Goal: Browse casually

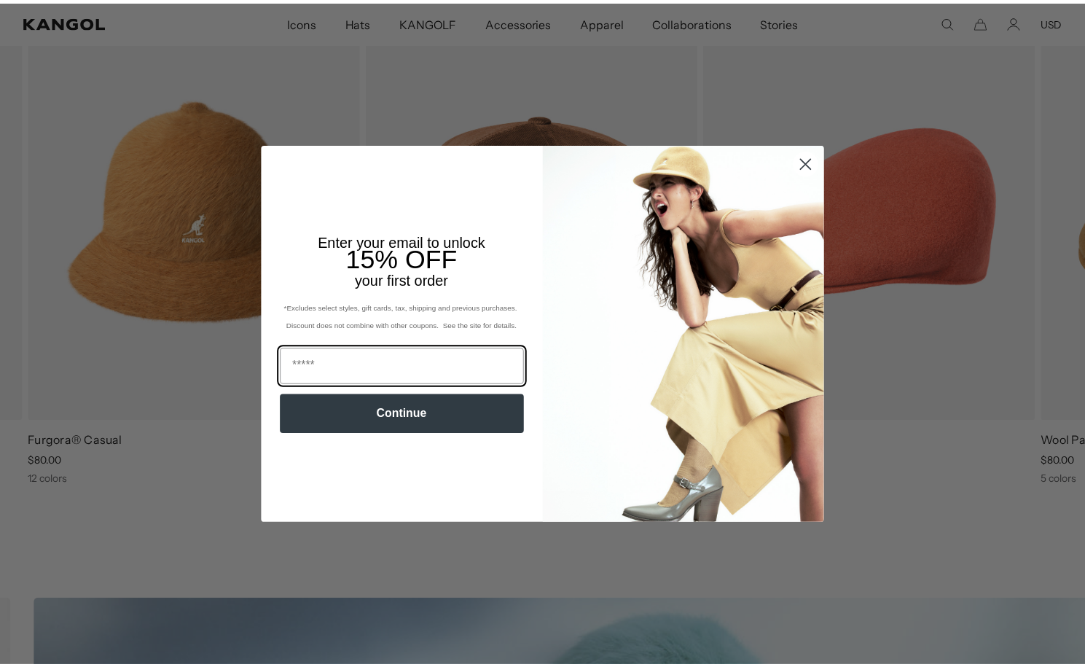
scroll to position [0, 300]
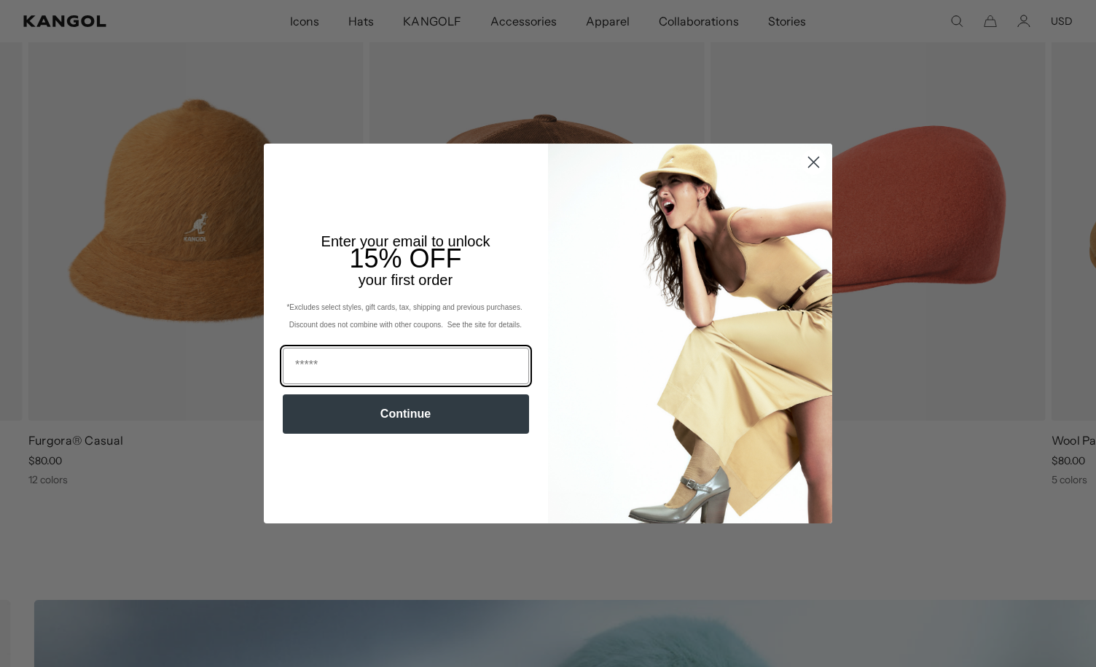
click at [811, 162] on circle "Close dialog" at bounding box center [814, 162] width 24 height 24
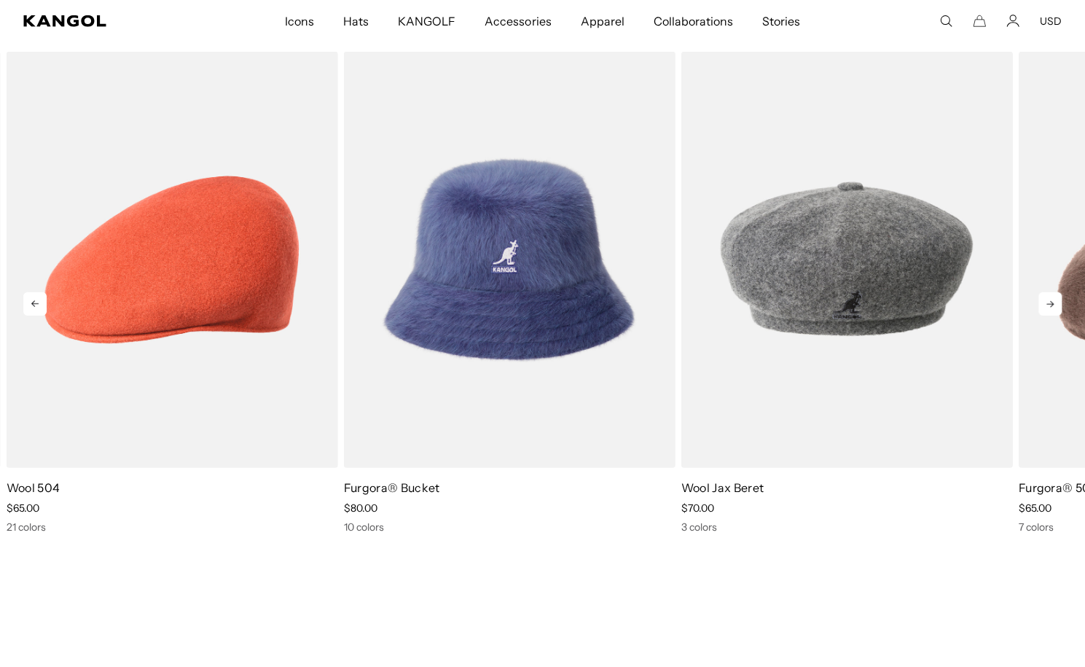
click at [1049, 310] on icon at bounding box center [1050, 303] width 23 height 23
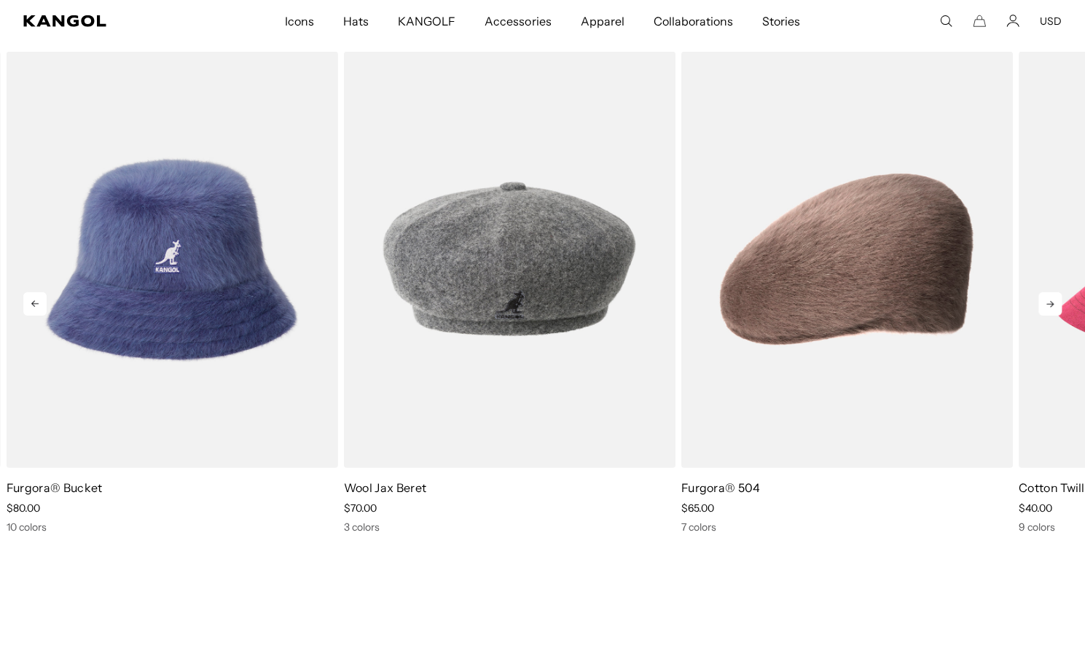
scroll to position [0, 0]
click at [1049, 310] on icon at bounding box center [1050, 303] width 23 height 23
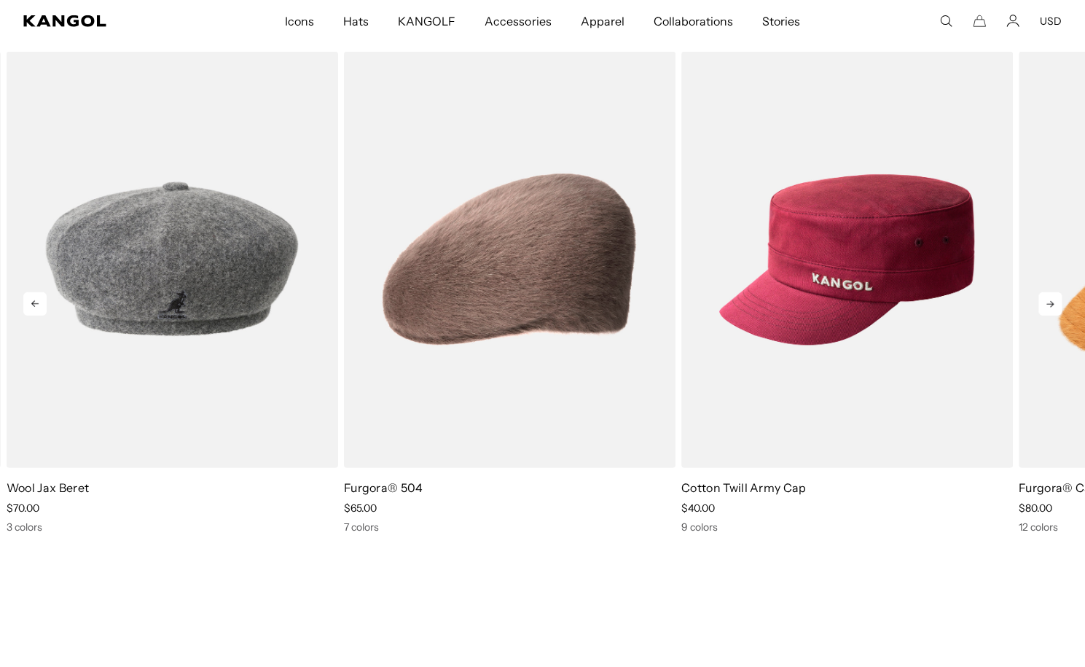
click at [1049, 310] on icon at bounding box center [1050, 303] width 23 height 23
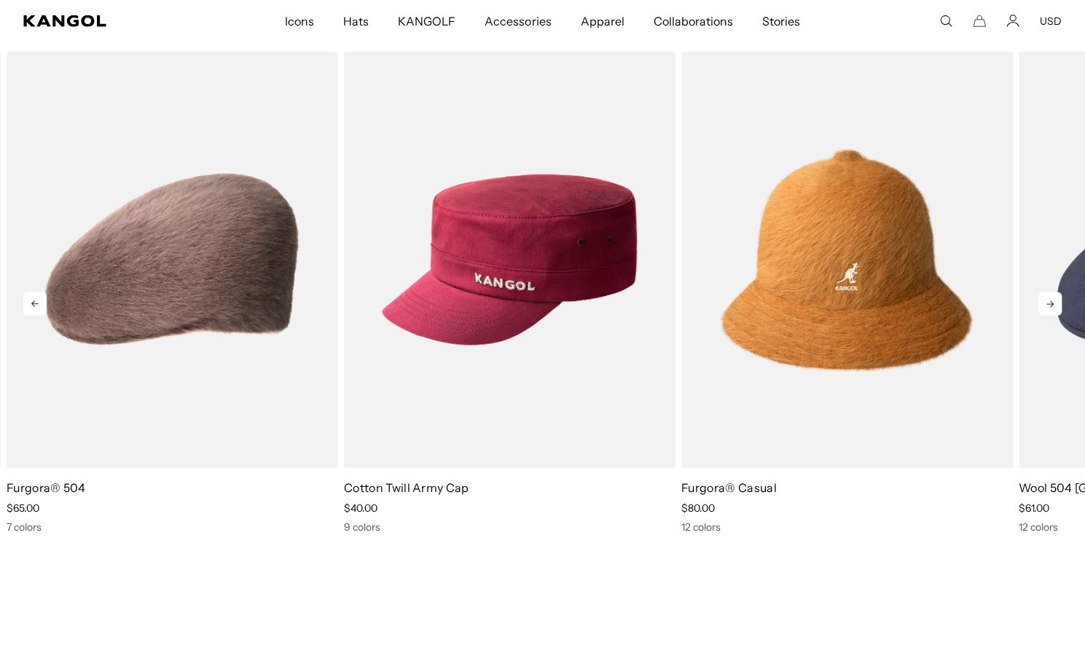
click at [1049, 310] on icon at bounding box center [1050, 303] width 23 height 23
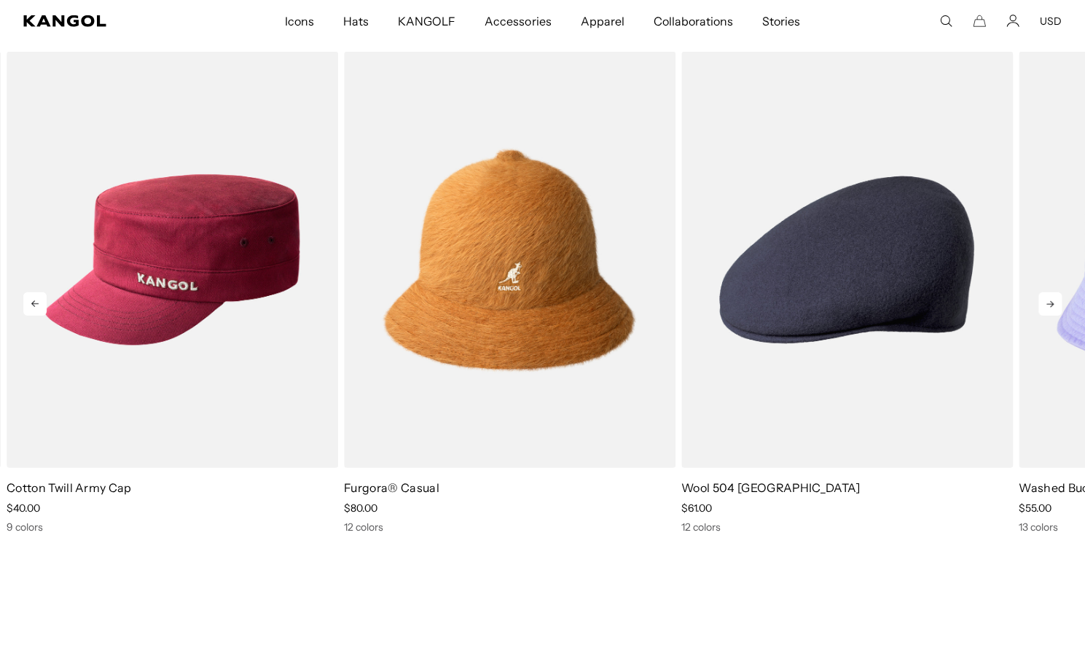
click at [1049, 310] on icon at bounding box center [1050, 303] width 23 height 23
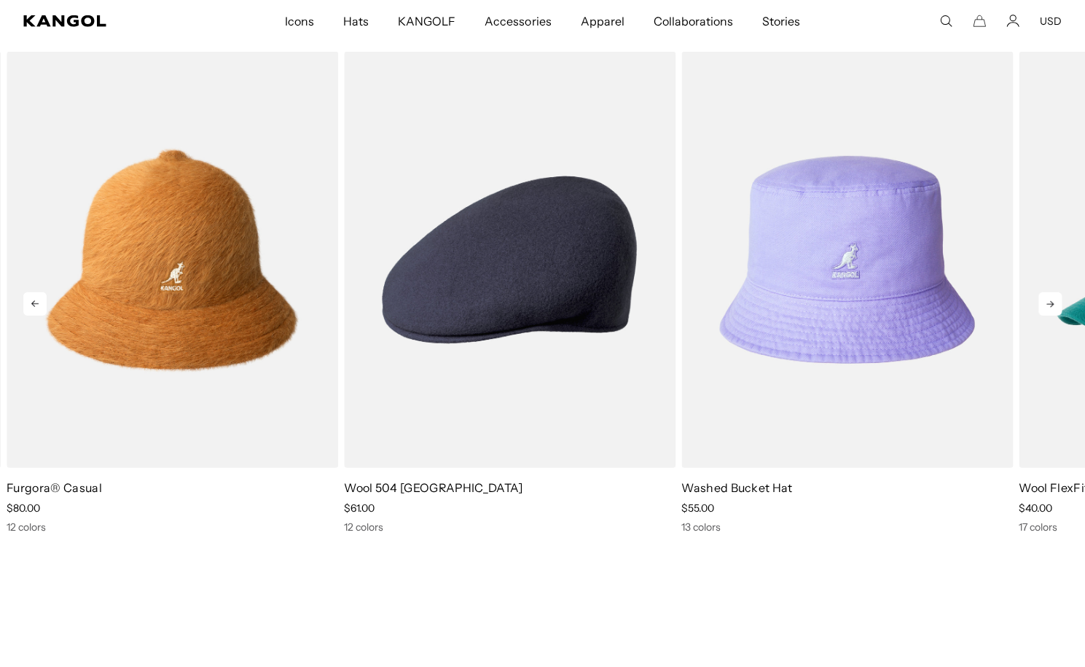
scroll to position [0, 300]
click at [1049, 310] on icon at bounding box center [1050, 303] width 23 height 23
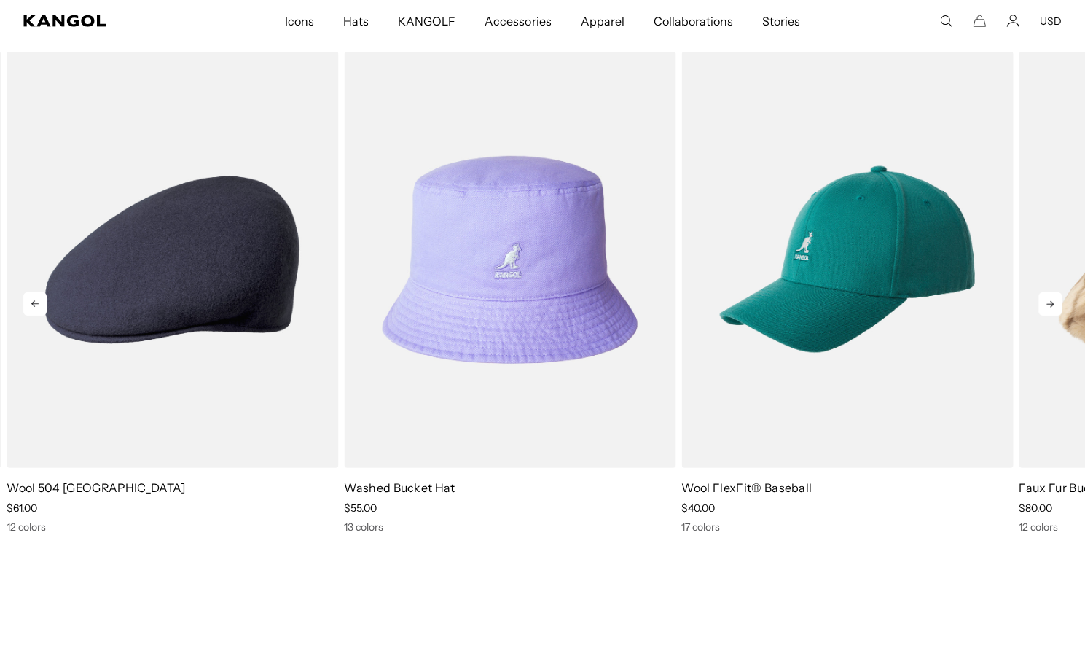
click at [1049, 310] on icon at bounding box center [1050, 303] width 23 height 23
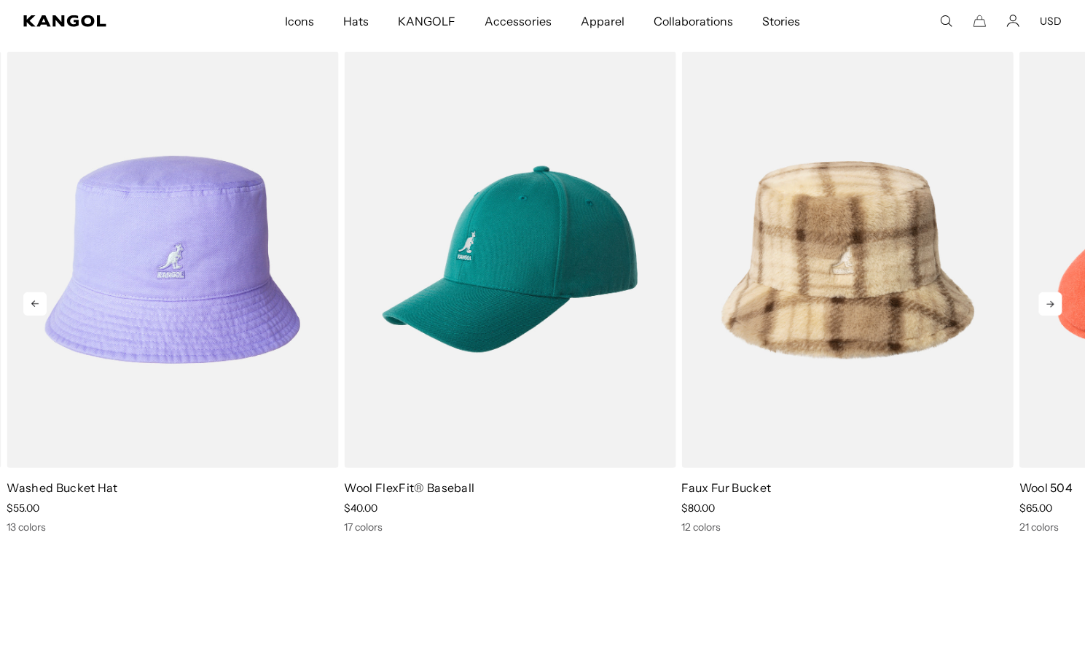
scroll to position [0, 0]
click at [1049, 310] on icon at bounding box center [1050, 303] width 23 height 23
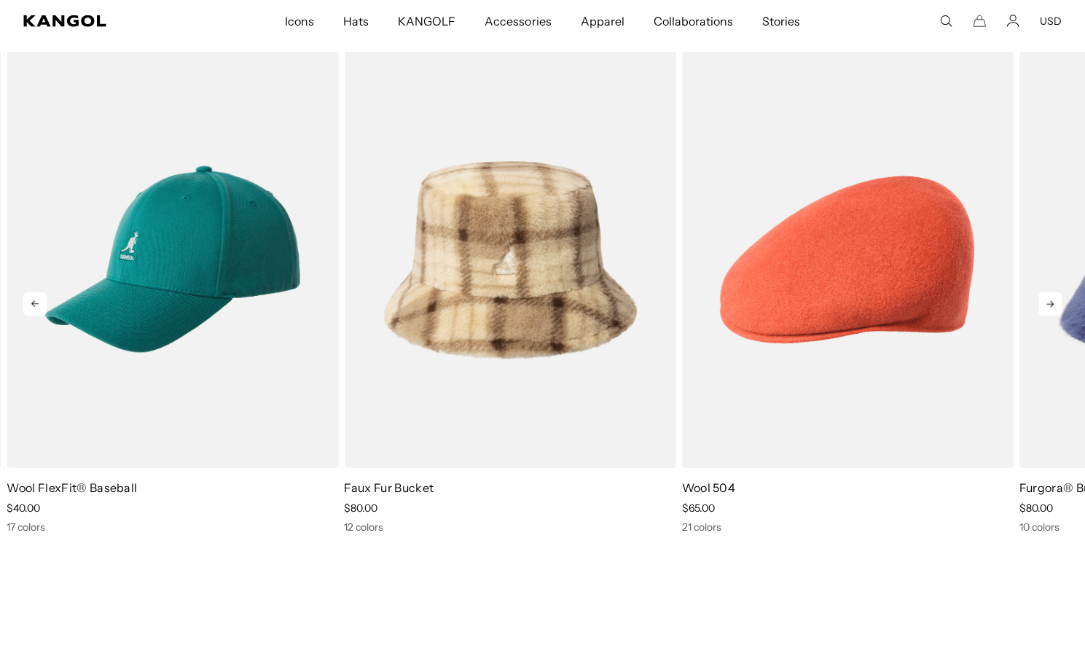
click at [1049, 310] on icon at bounding box center [1050, 303] width 23 height 23
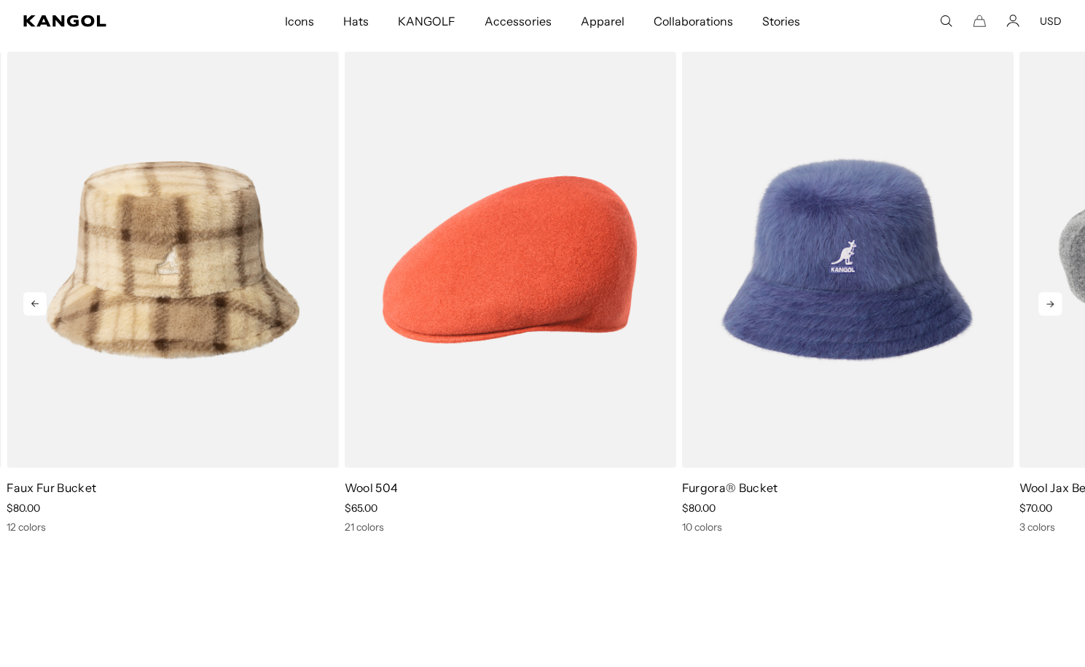
click at [1049, 310] on icon at bounding box center [1050, 303] width 23 height 23
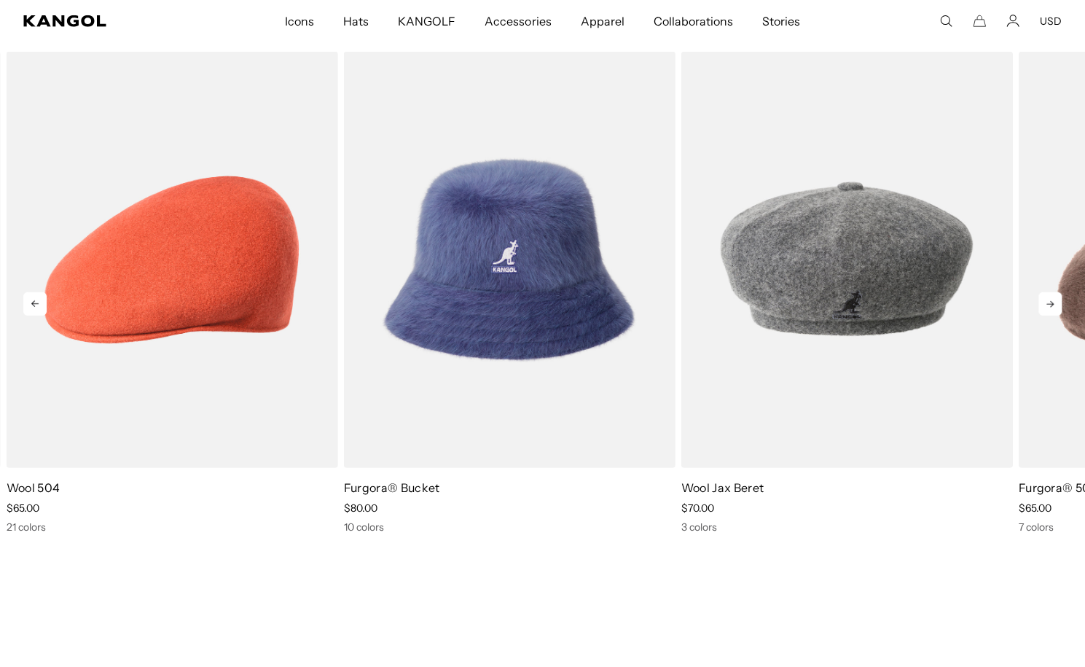
click at [1049, 310] on icon at bounding box center [1050, 303] width 23 height 23
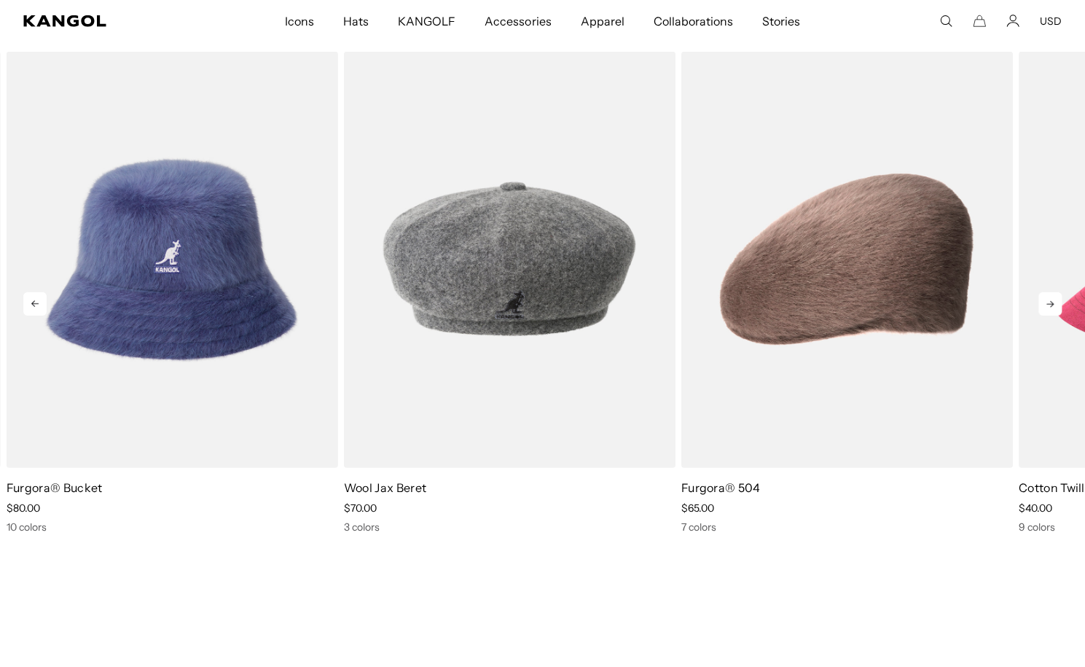
click at [1049, 310] on icon at bounding box center [1050, 303] width 23 height 23
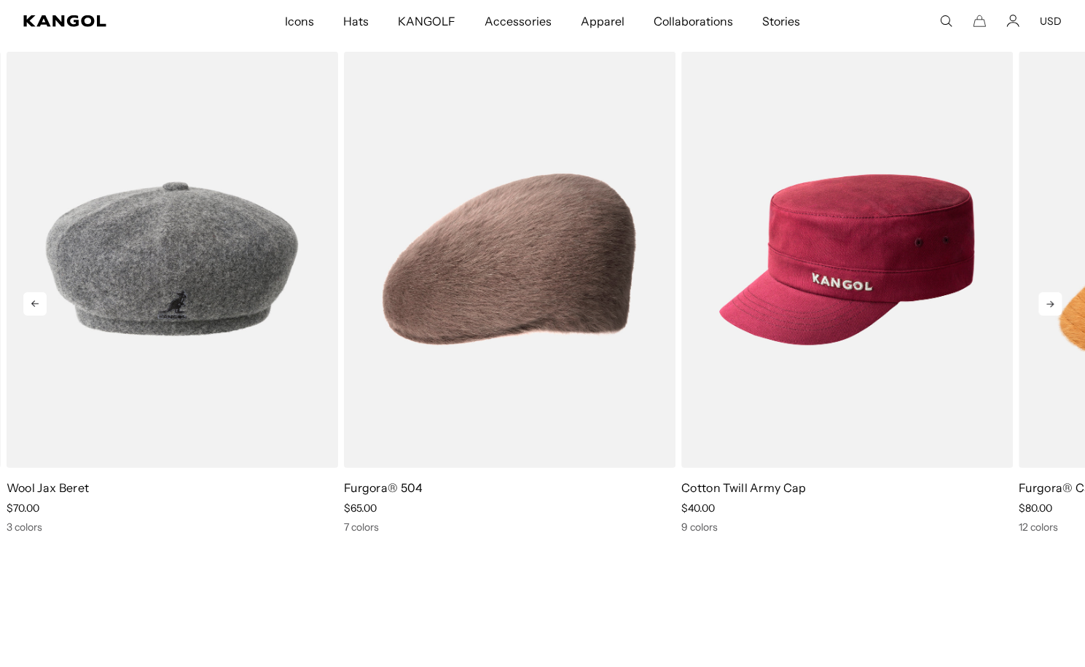
click at [1049, 310] on icon at bounding box center [1050, 303] width 23 height 23
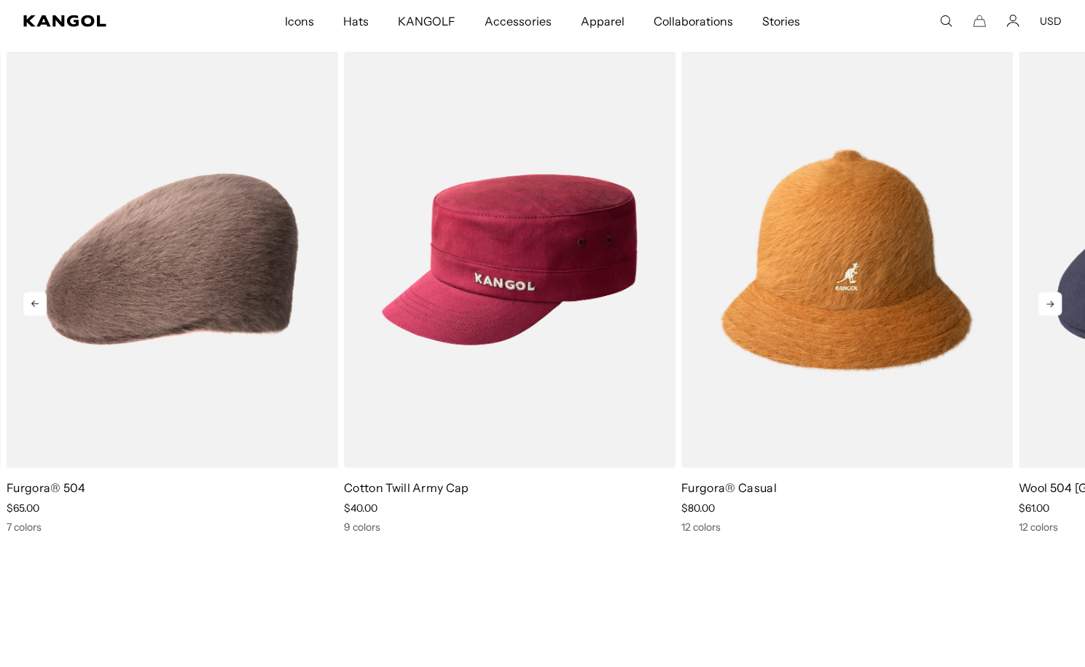
click at [1049, 310] on icon at bounding box center [1050, 303] width 23 height 23
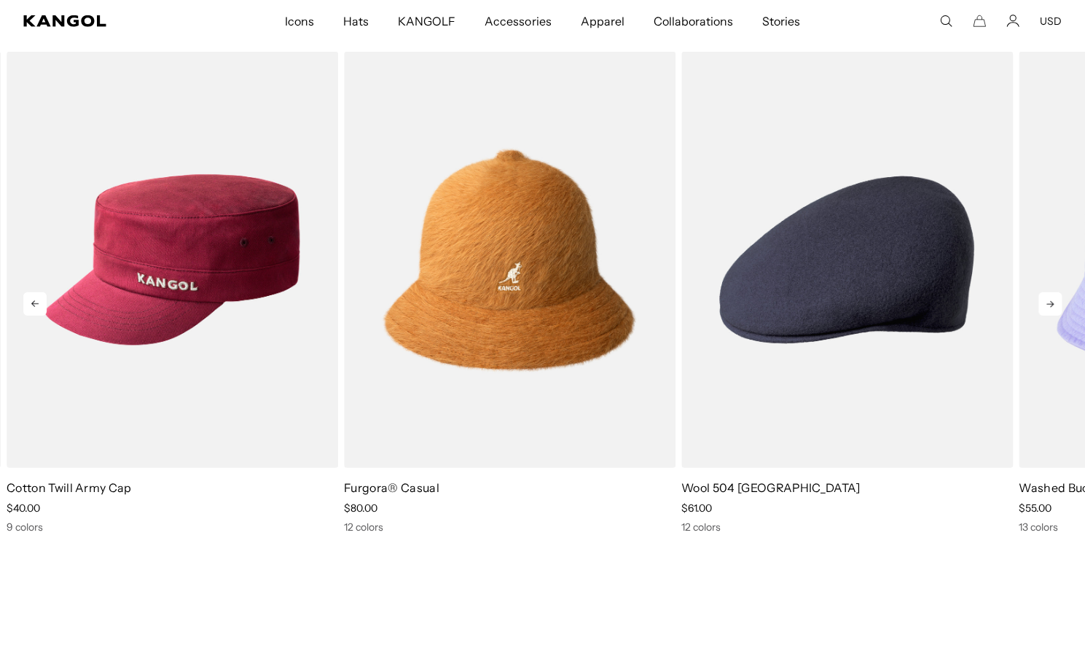
click at [1049, 310] on icon at bounding box center [1050, 303] width 23 height 23
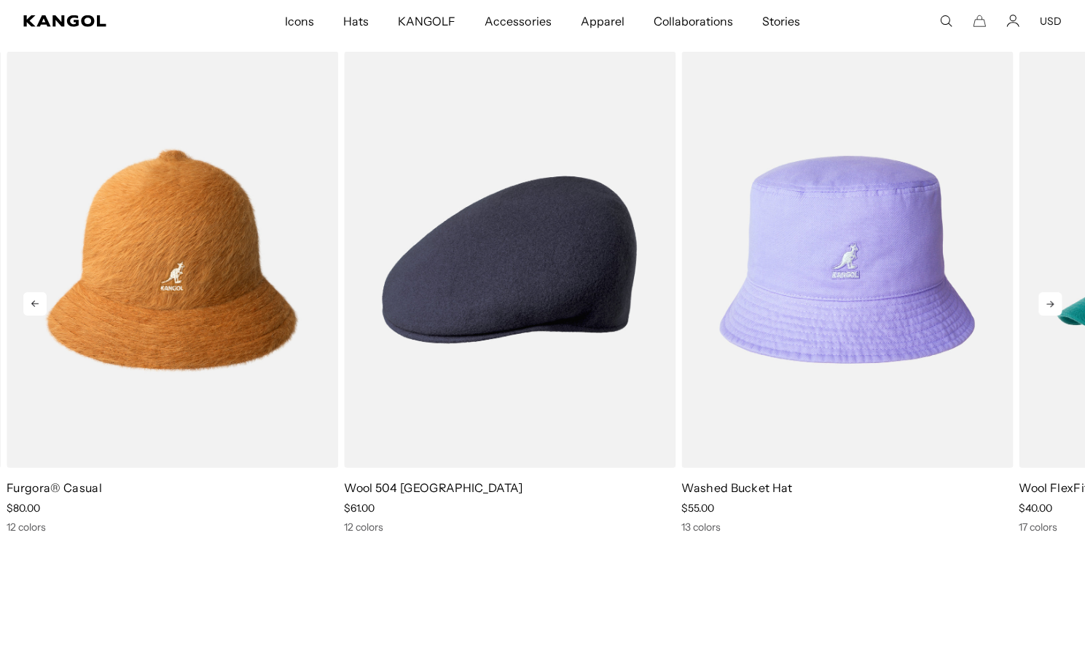
scroll to position [0, 0]
click at [1049, 310] on icon at bounding box center [1050, 303] width 23 height 23
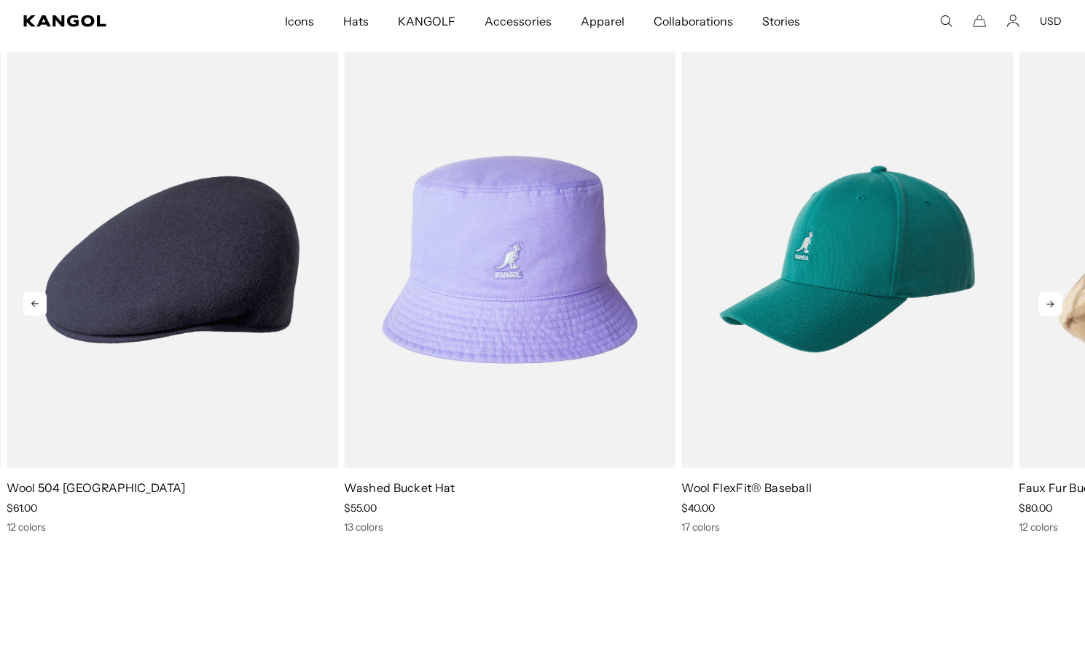
click at [1049, 310] on icon at bounding box center [1050, 303] width 23 height 23
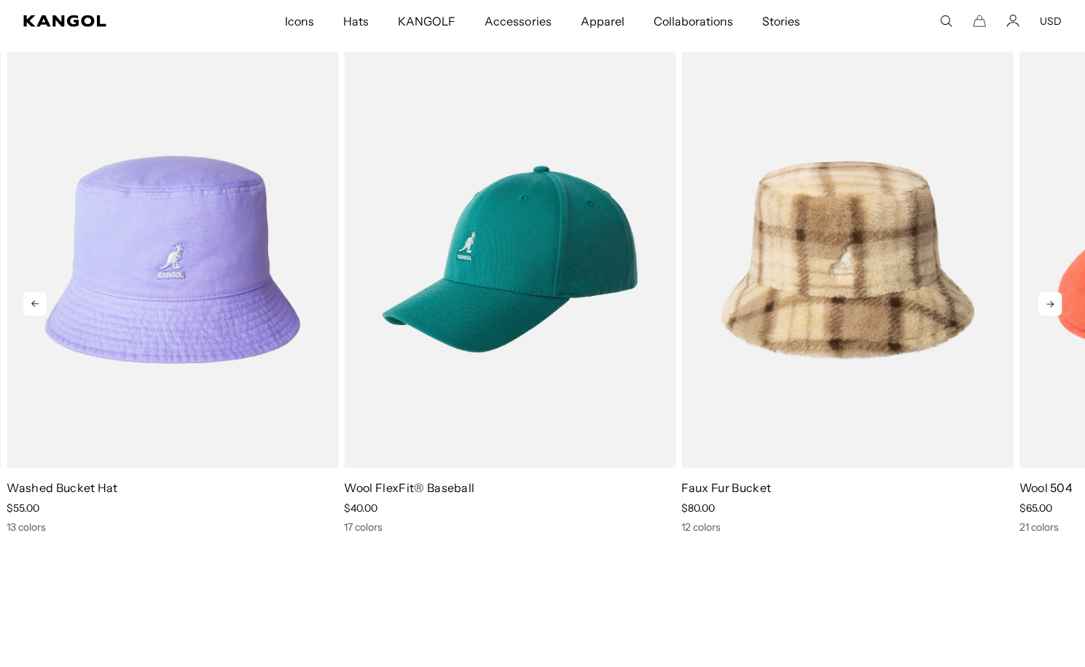
click at [1049, 310] on icon at bounding box center [1050, 303] width 23 height 23
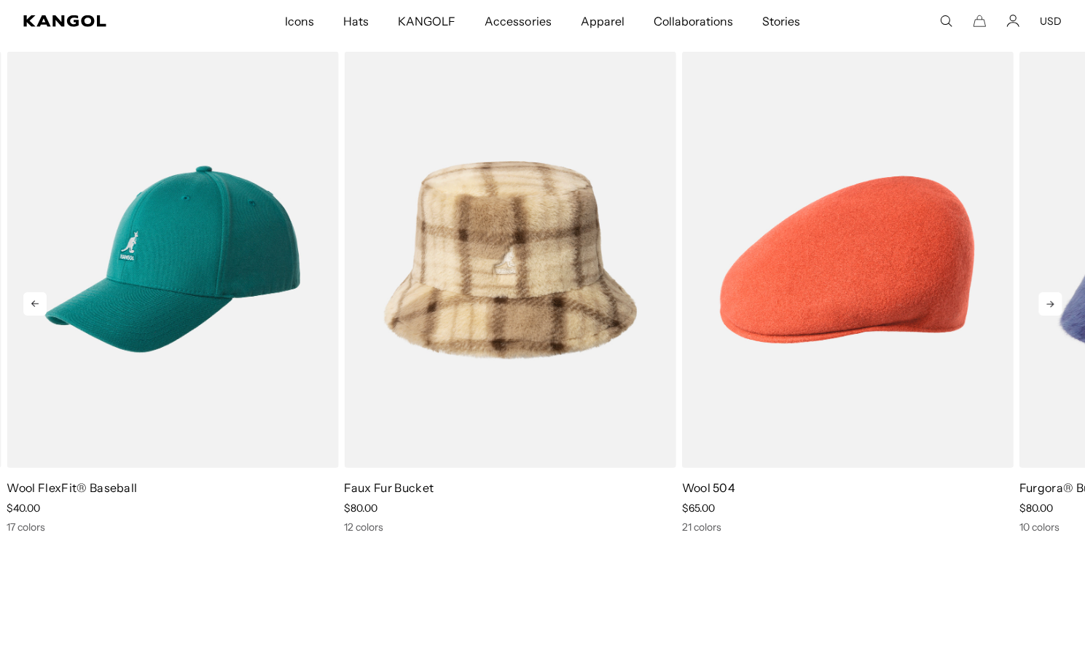
click at [1049, 310] on icon at bounding box center [1050, 303] width 23 height 23
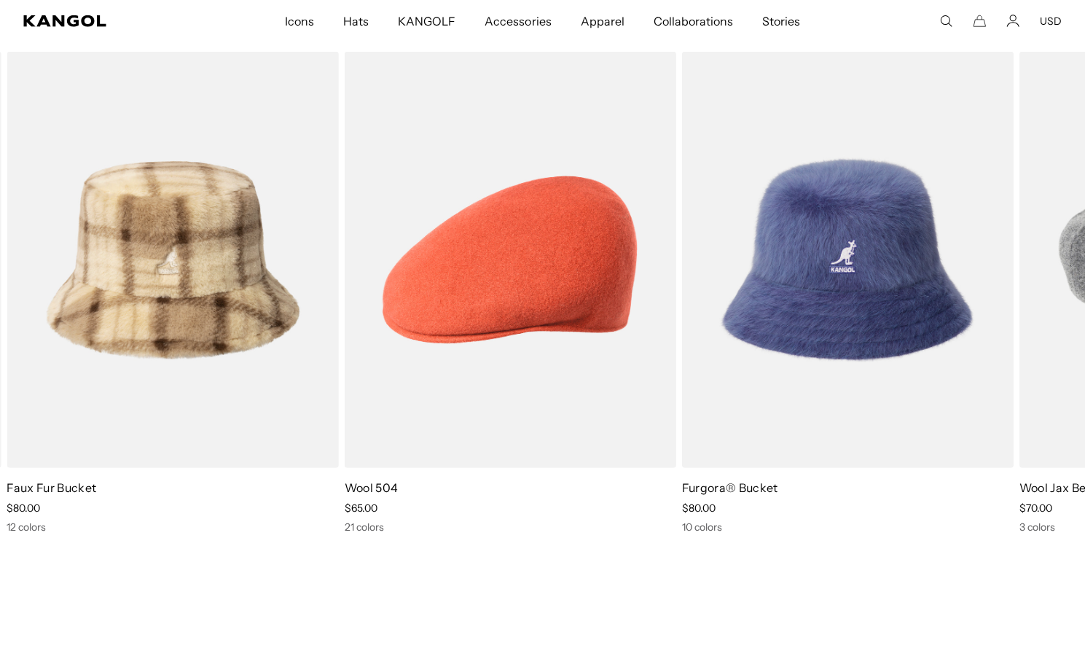
scroll to position [0, 300]
click at [1050, 305] on icon at bounding box center [1050, 303] width 23 height 23
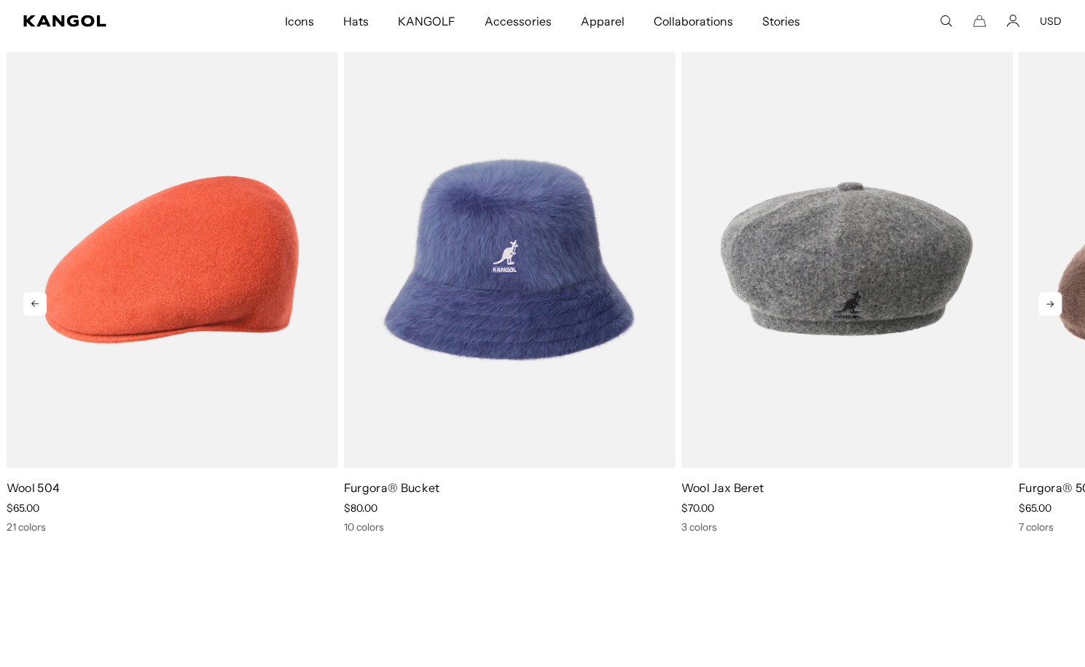
scroll to position [0, 0]
click at [1050, 305] on icon at bounding box center [1050, 303] width 23 height 23
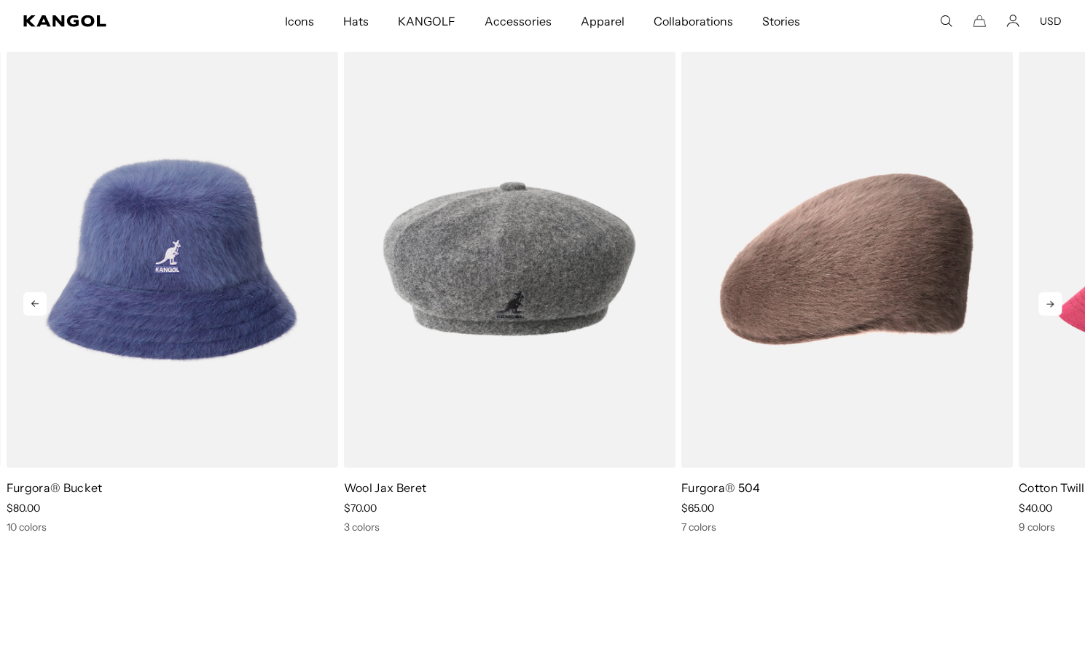
click at [1050, 305] on icon at bounding box center [1050, 303] width 23 height 23
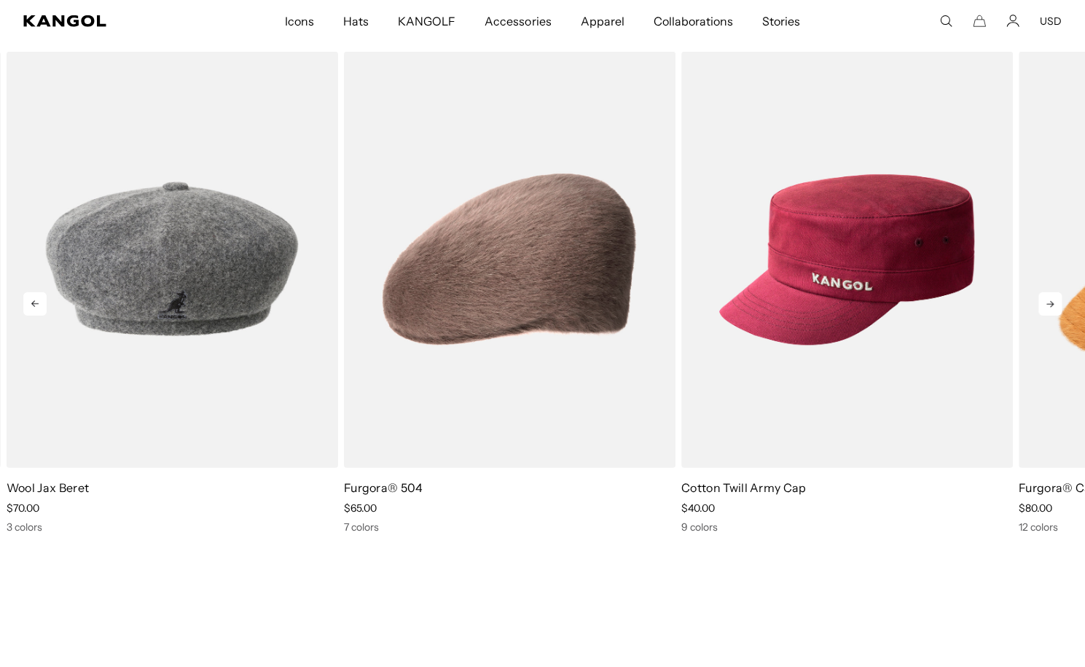
click at [1050, 305] on icon at bounding box center [1050, 303] width 23 height 23
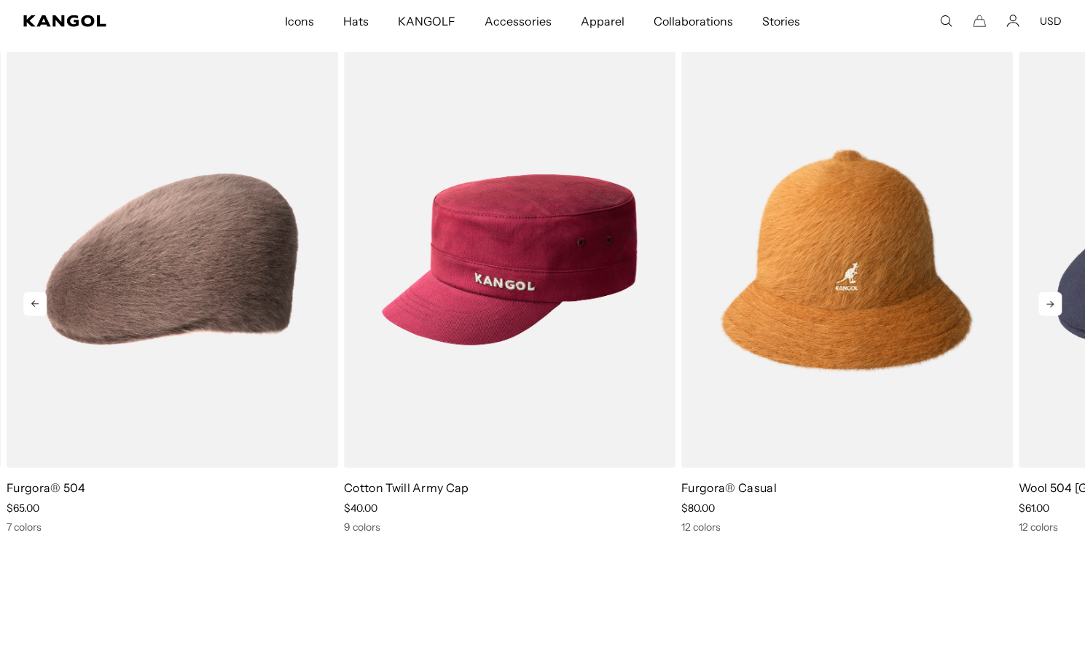
click at [1050, 305] on icon at bounding box center [1050, 303] width 23 height 23
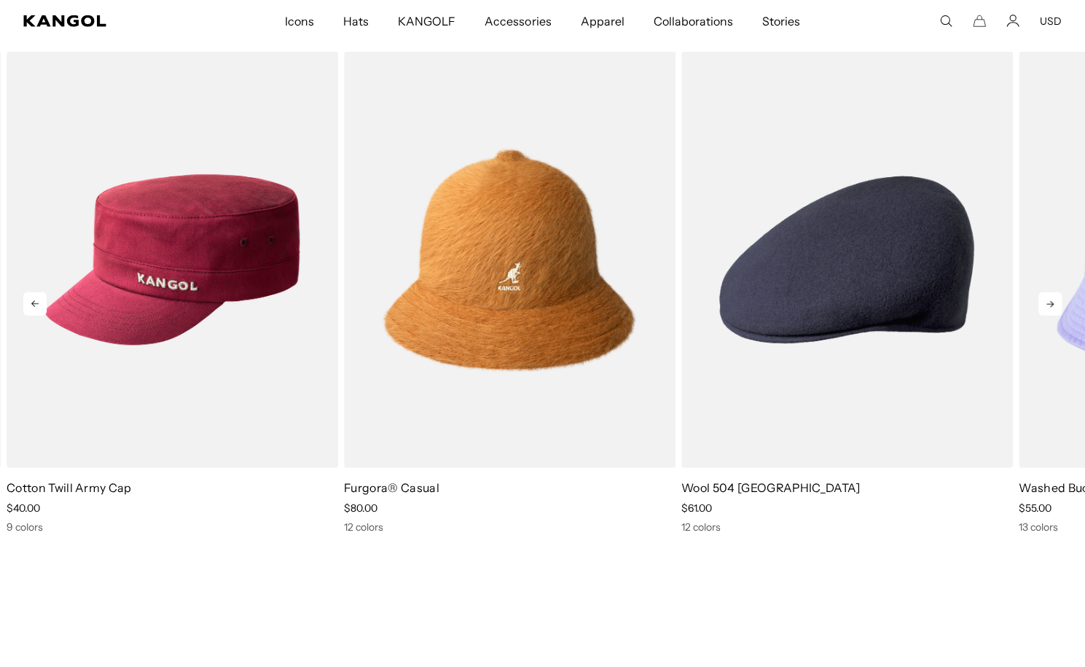
click at [1050, 305] on icon at bounding box center [1050, 303] width 23 height 23
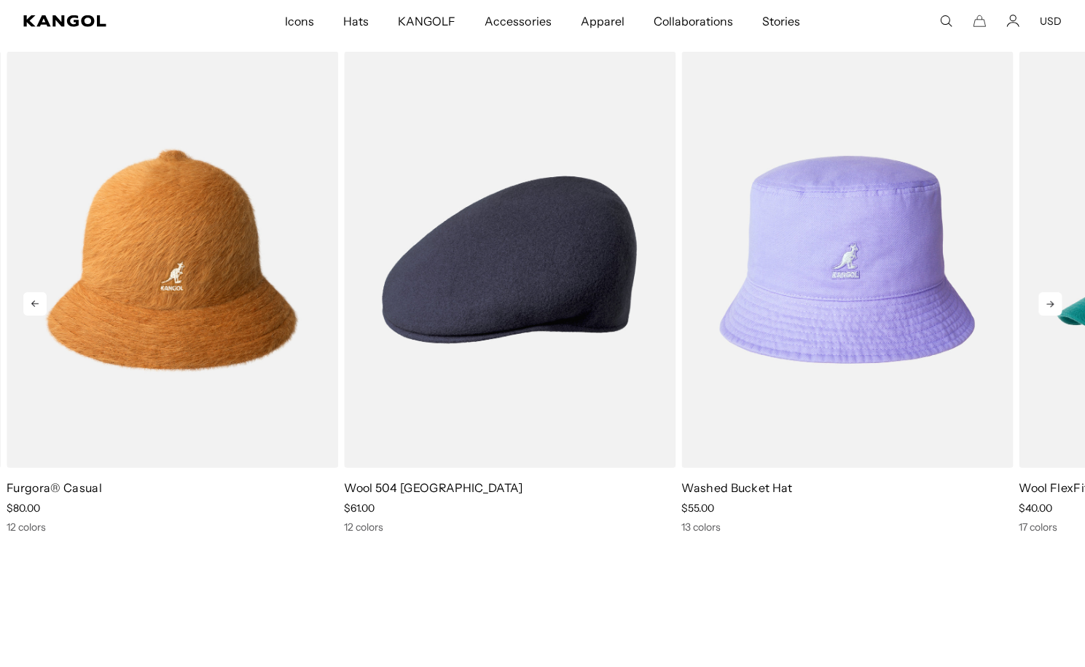
click at [1050, 305] on icon at bounding box center [1050, 303] width 23 height 23
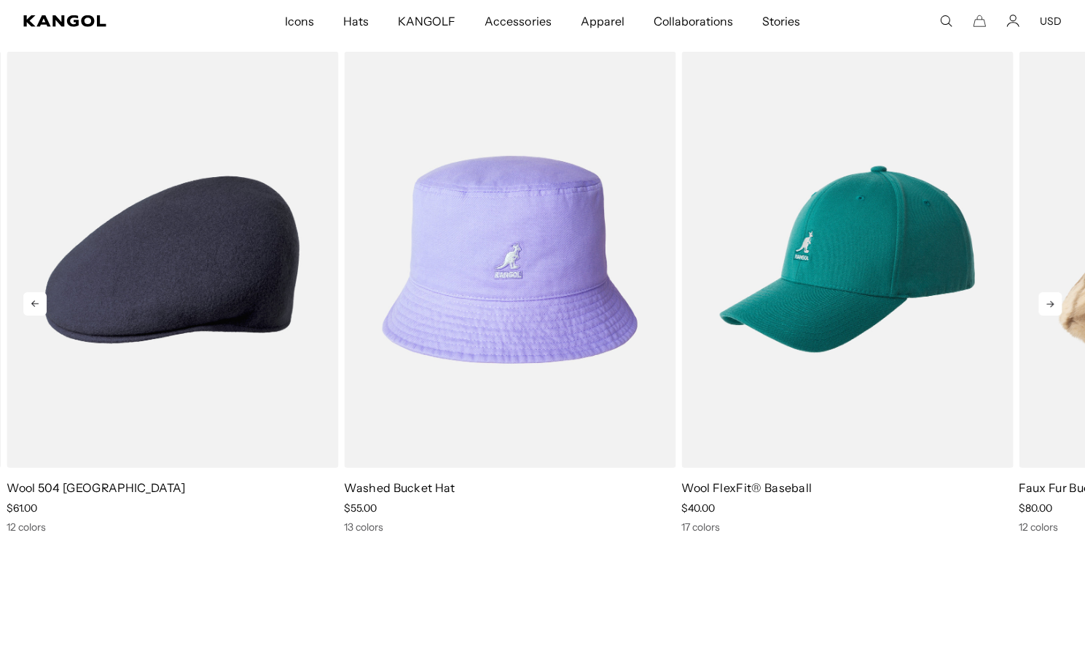
click at [1050, 305] on icon at bounding box center [1050, 303] width 23 height 23
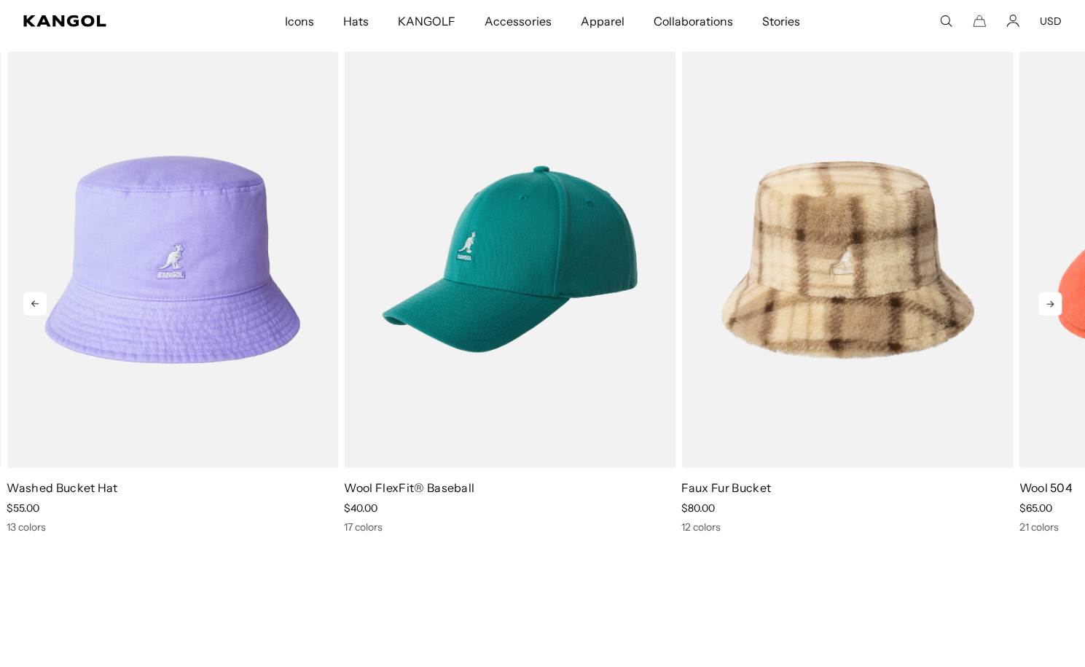
click at [1050, 305] on icon at bounding box center [1050, 303] width 23 height 23
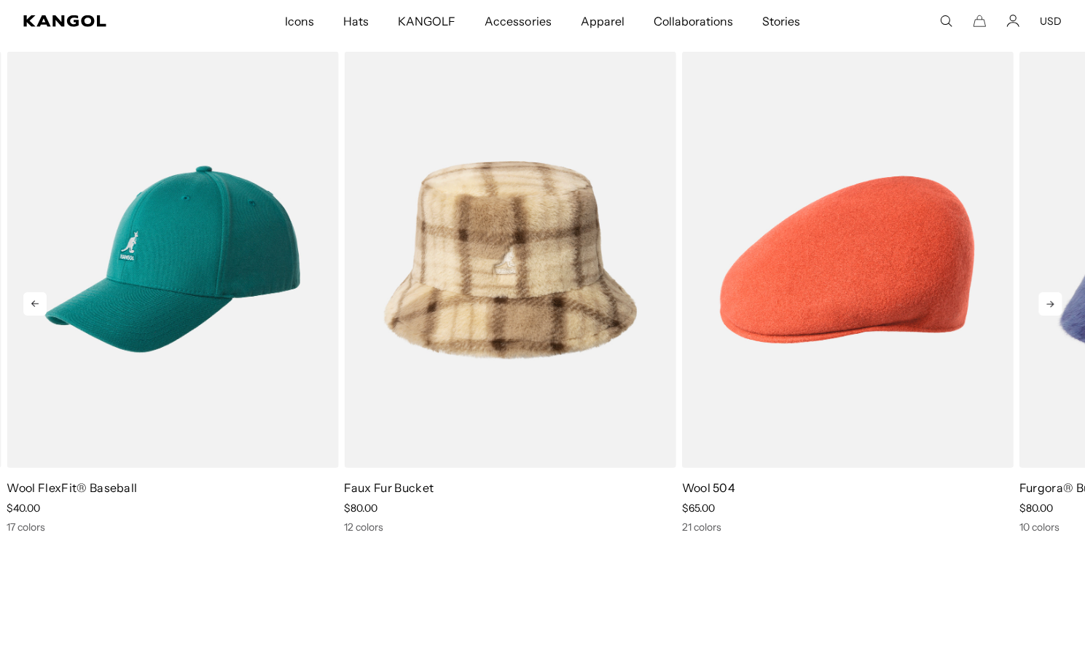
click at [1050, 305] on icon at bounding box center [1050, 303] width 23 height 23
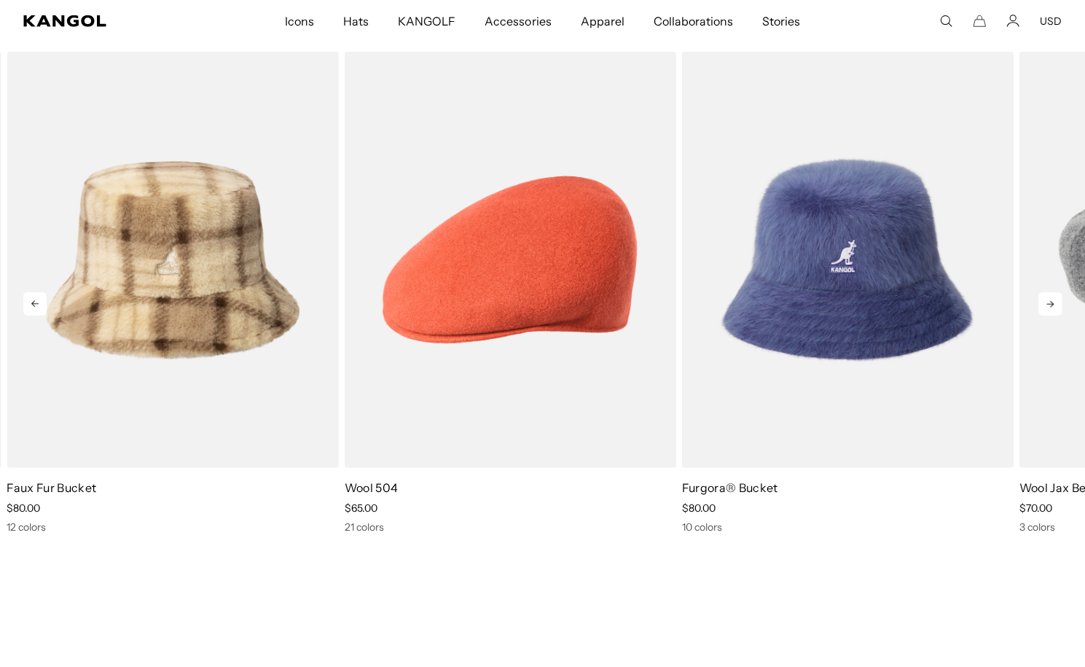
click at [1050, 305] on icon at bounding box center [1050, 303] width 23 height 23
